Goal: Task Accomplishment & Management: Use online tool/utility

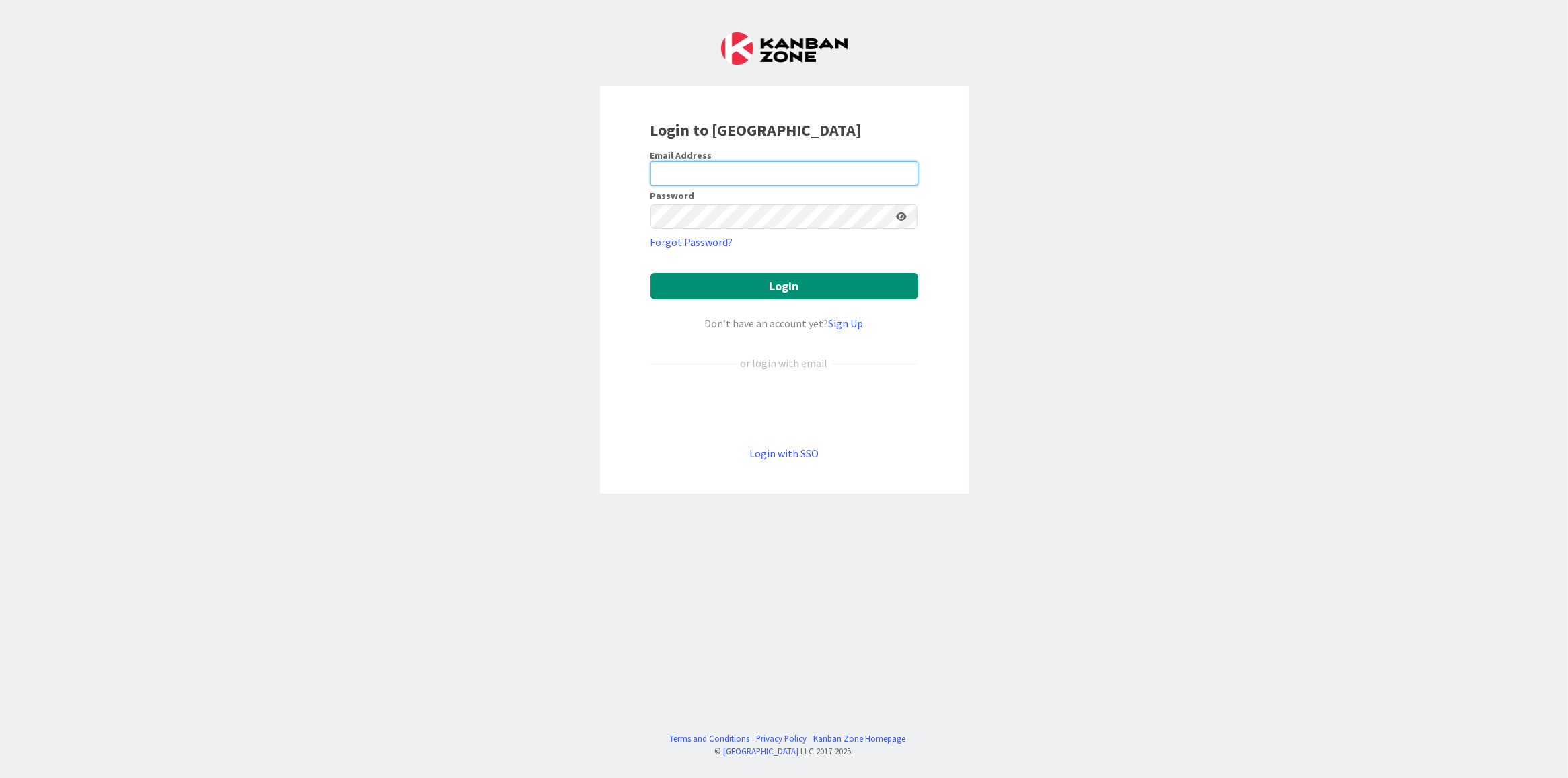
type input "[EMAIL_ADDRESS][DOMAIN_NAME]"
click at [727, 294] on button "Login" at bounding box center [784, 286] width 268 height 26
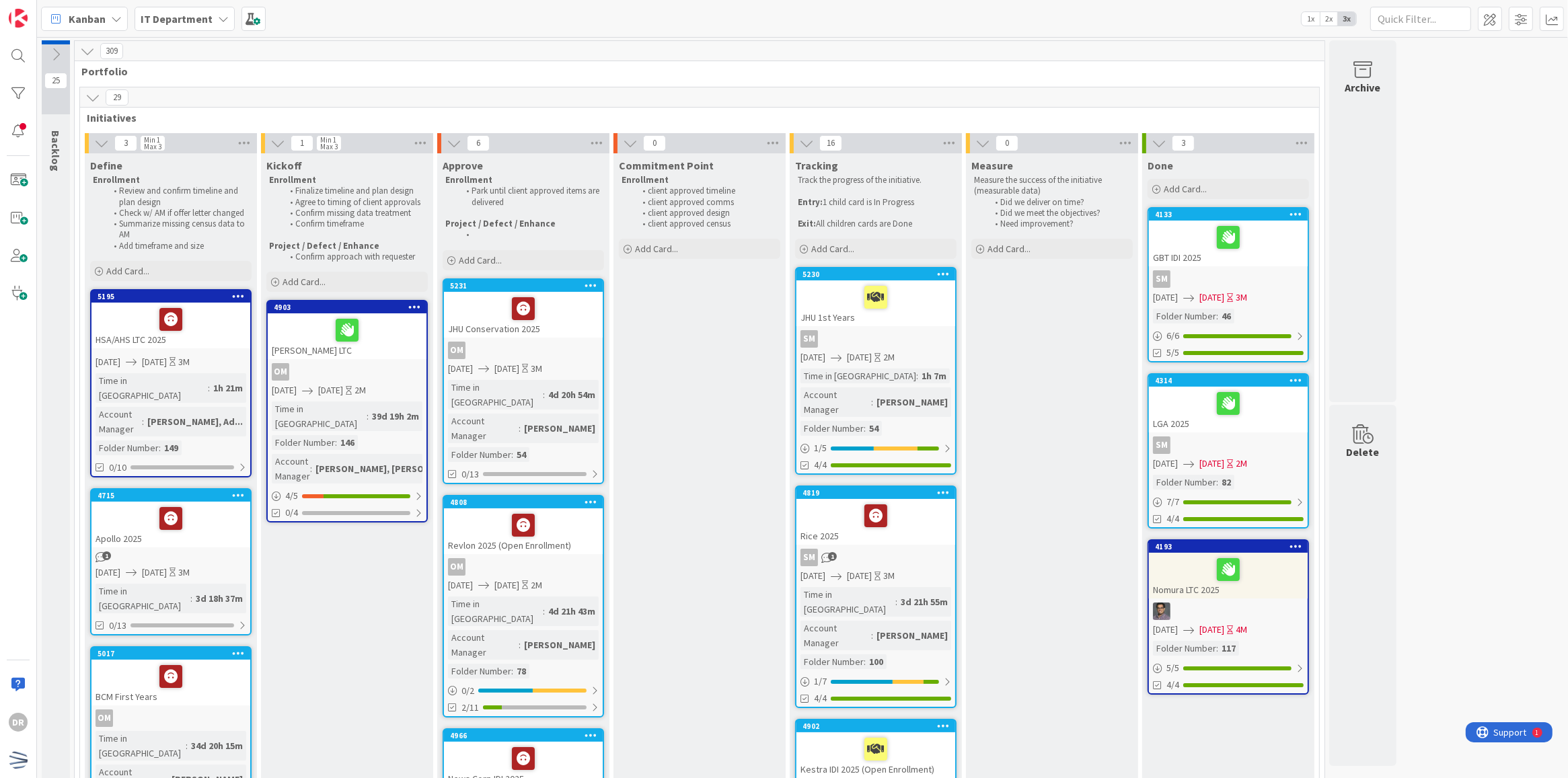
click at [99, 92] on icon at bounding box center [93, 98] width 15 height 15
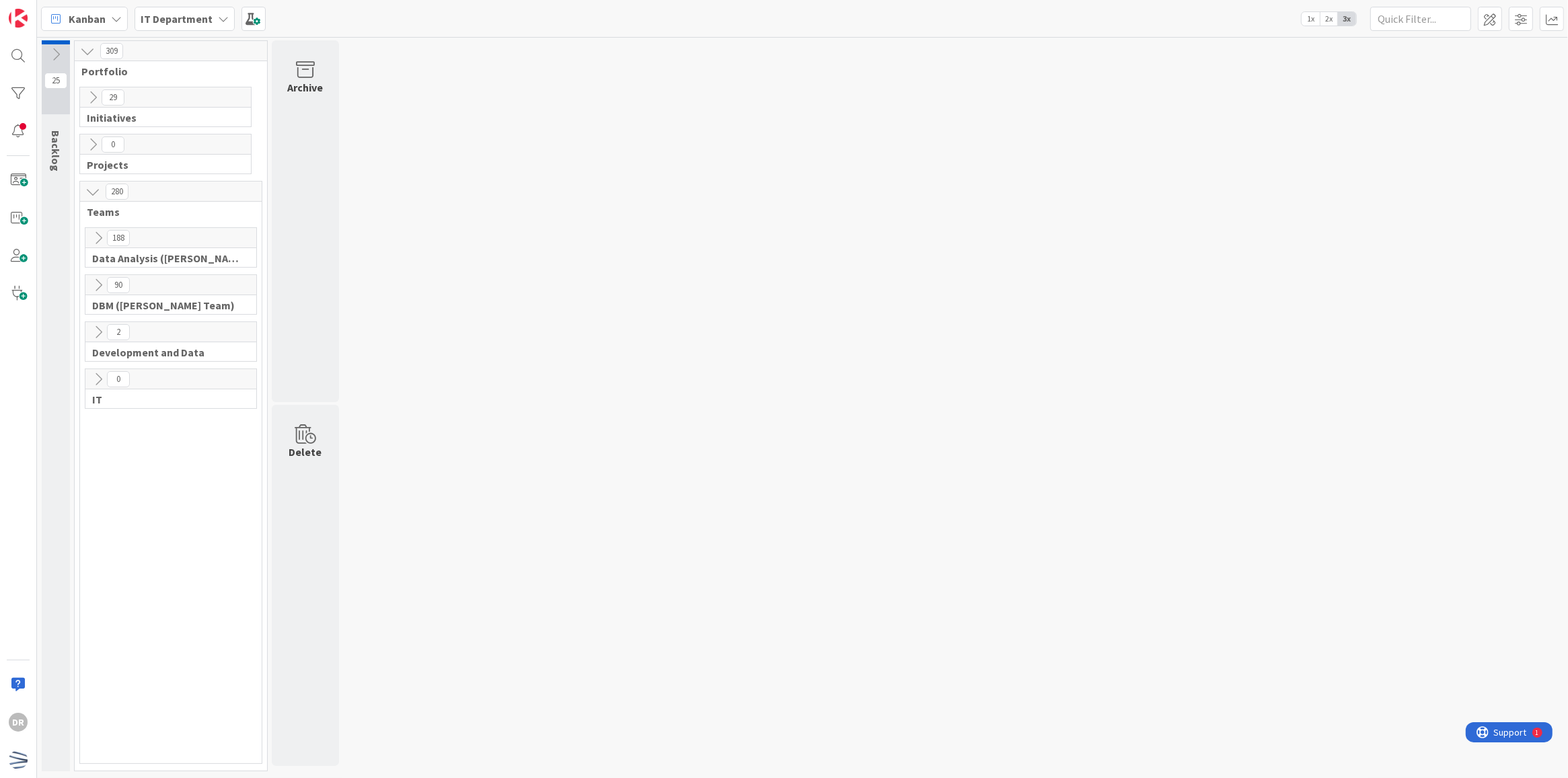
click at [99, 288] on icon at bounding box center [99, 285] width 15 height 15
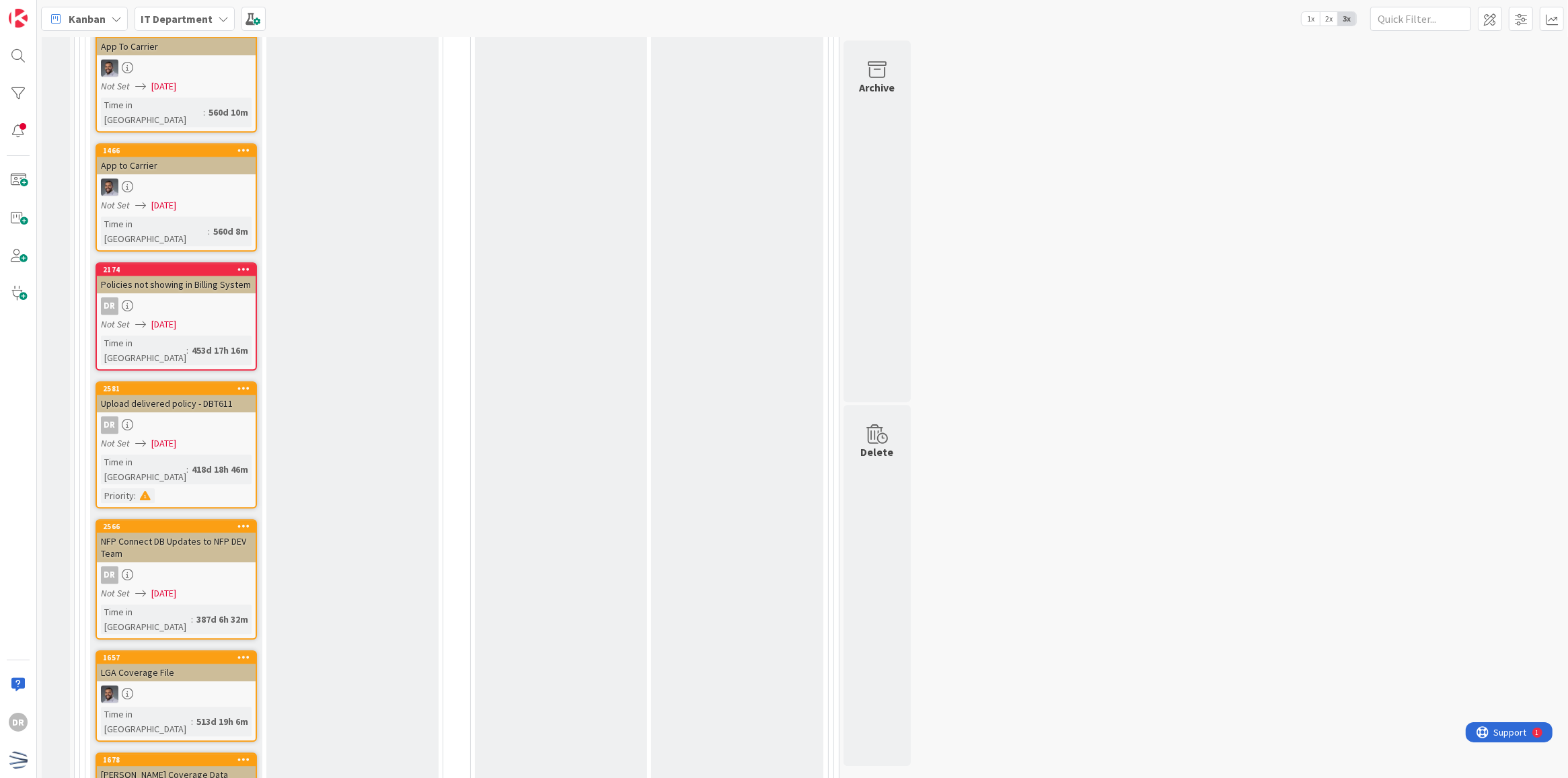
scroll to position [3971, 0]
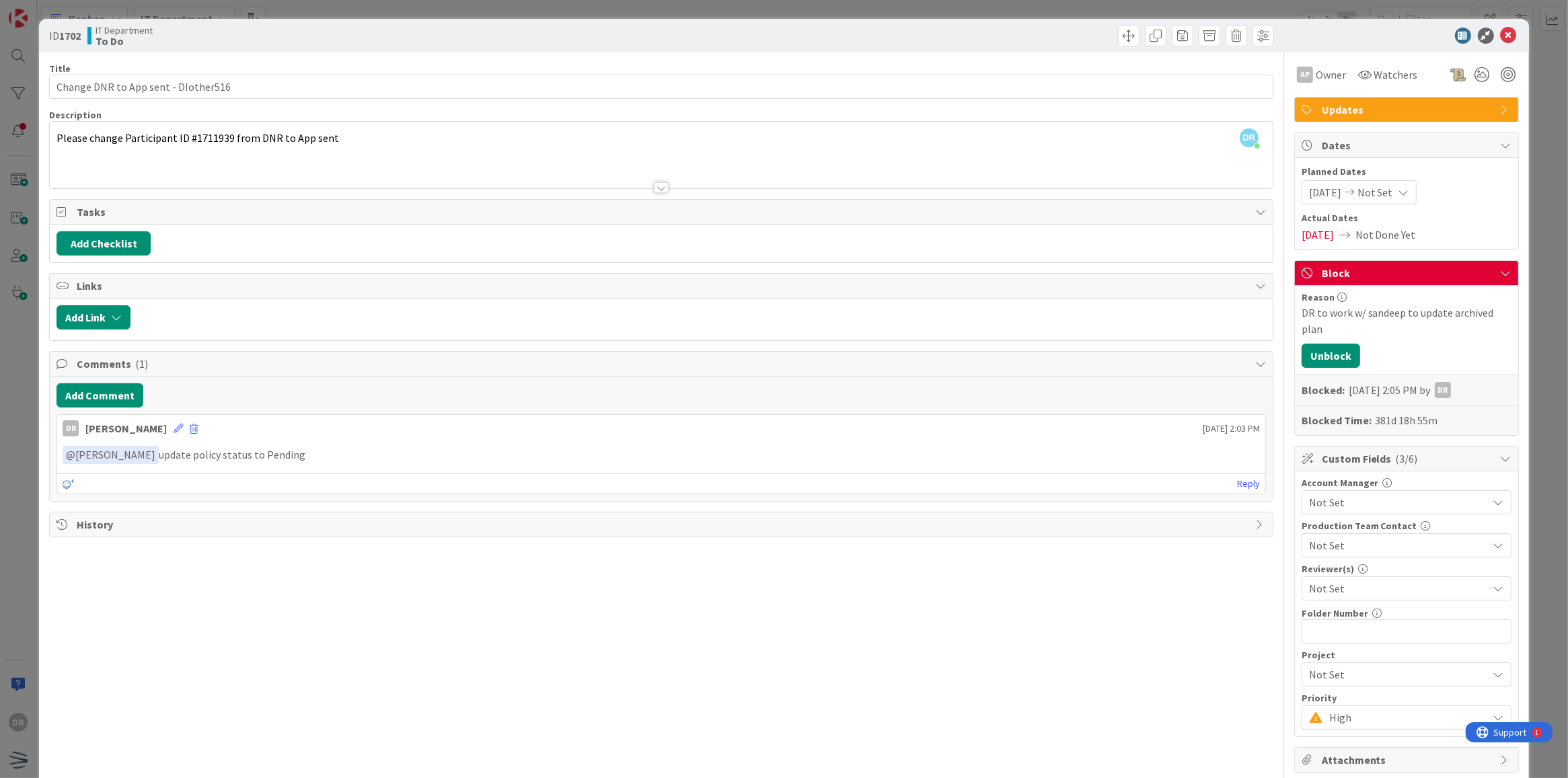
click at [660, 189] on div at bounding box center [661, 187] width 15 height 11
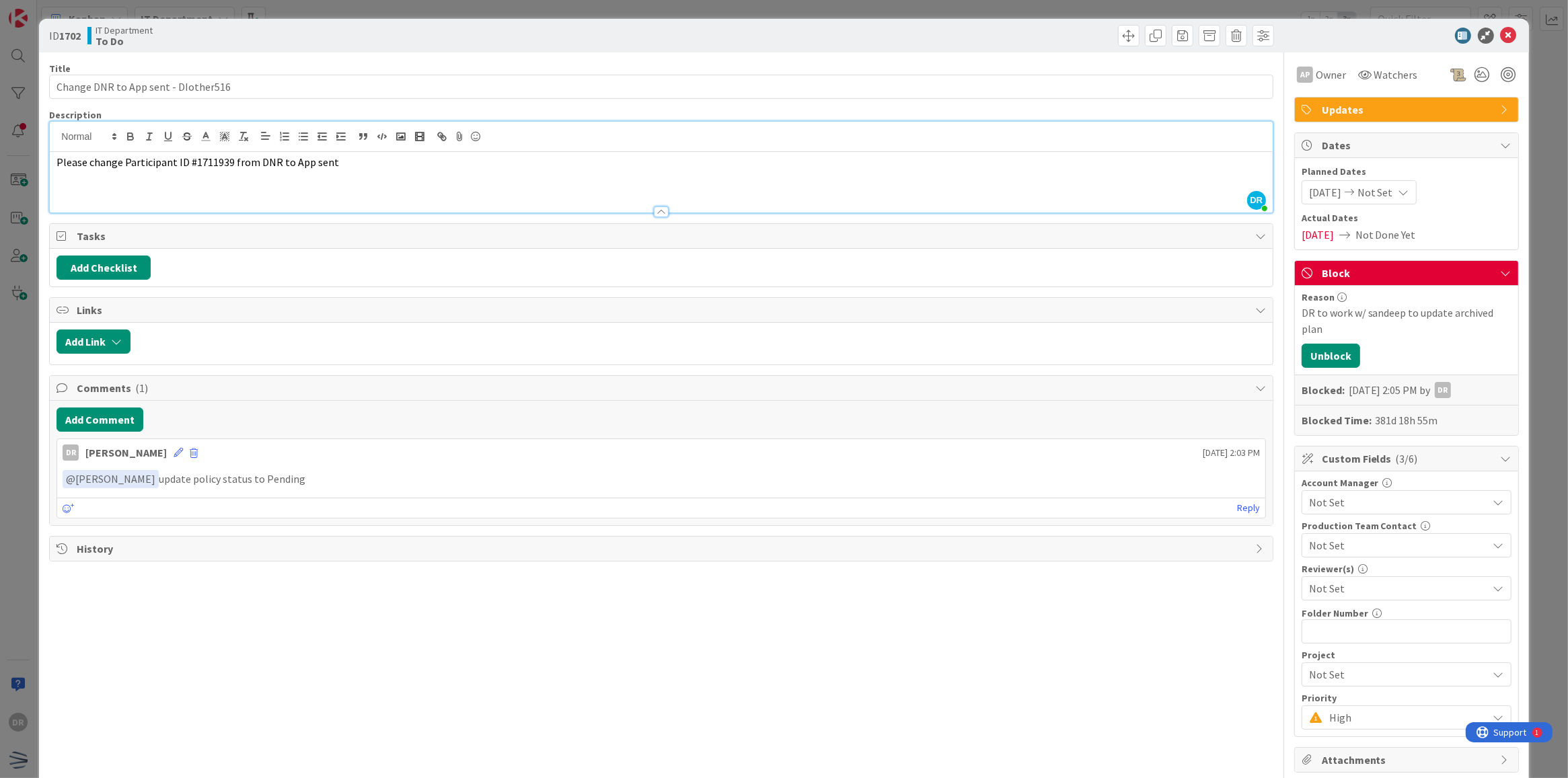
click at [200, 159] on span "Please change Participant ID #1711939 from DNR to App sent" at bounding box center [198, 162] width 282 height 13
drag, startPoint x: 203, startPoint y: 166, endPoint x: 364, endPoint y: 14, distance: 221.4
click at [364, 14] on div "ID 1702 IT Department To Do Title 35 / 128 Change DNR to App sent - DIother516 …" at bounding box center [784, 389] width 1568 height 778
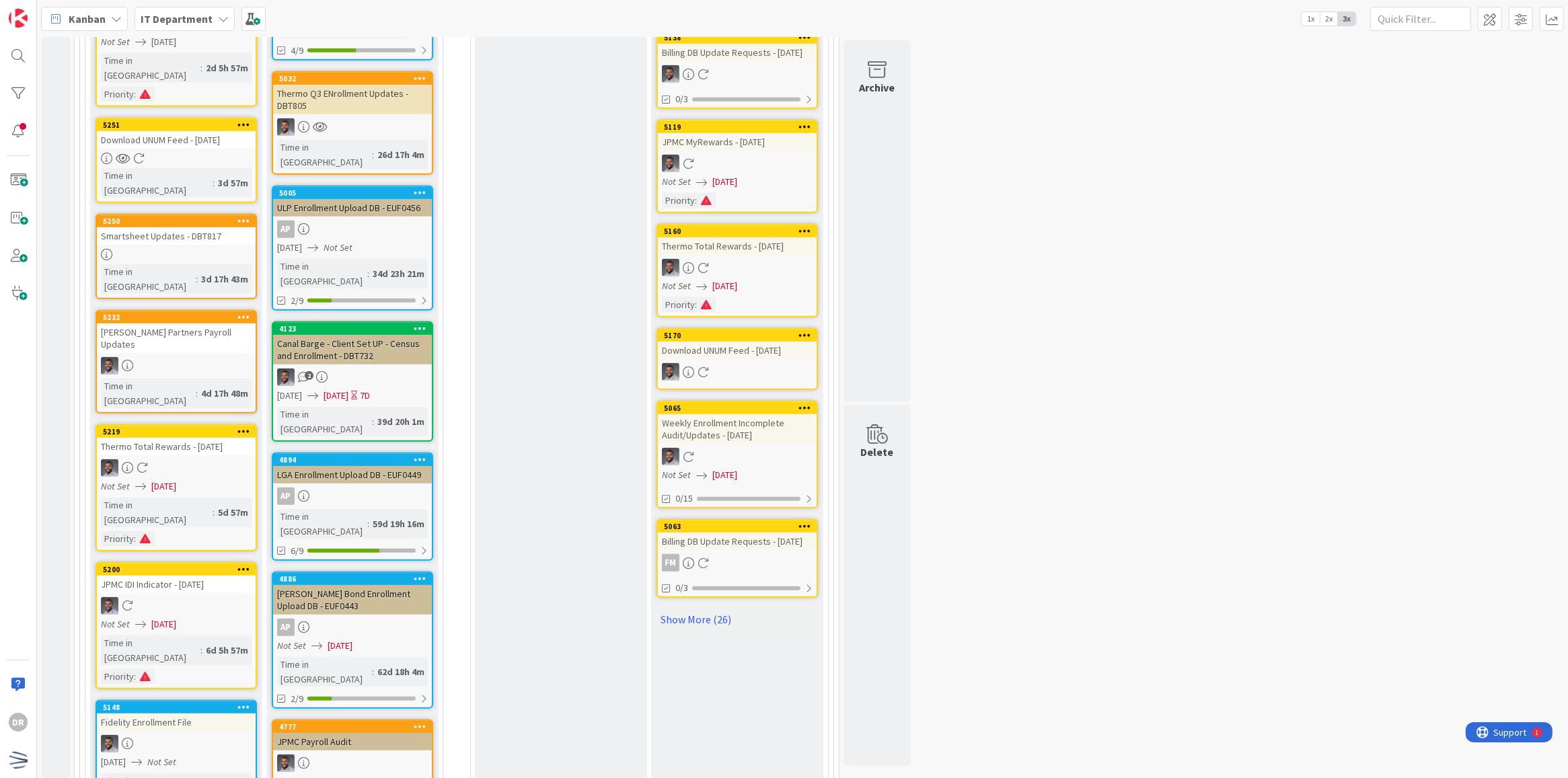
scroll to position [784, 0]
